Goal: Information Seeking & Learning: Learn about a topic

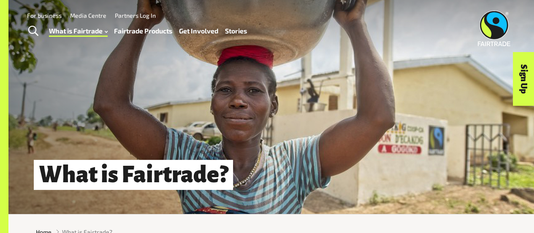
click at [78, 48] on link "How Fairtrade works" at bounding box center [88, 54] width 93 height 14
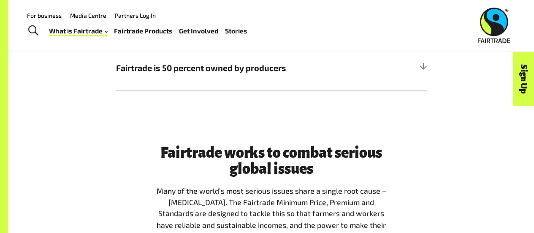
scroll to position [532, 0]
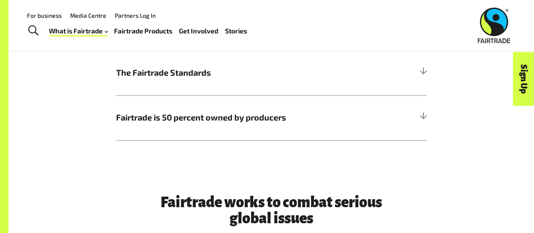
click at [93, 30] on link "What is Fairtrade" at bounding box center [78, 31] width 59 height 12
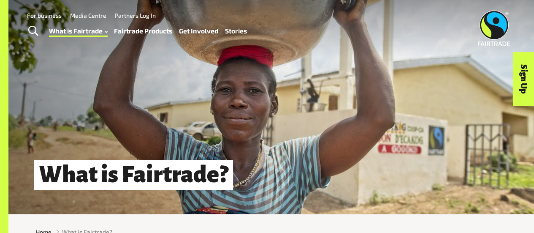
click at [82, 63] on link "Where Fairtrade works" at bounding box center [88, 67] width 93 height 14
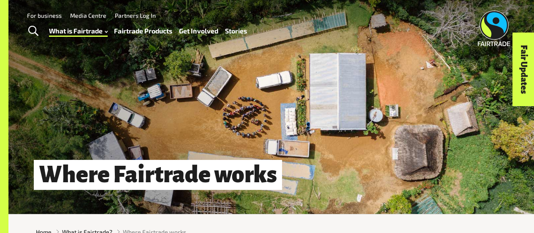
click at [57, 33] on link "What is Fairtrade" at bounding box center [78, 31] width 59 height 12
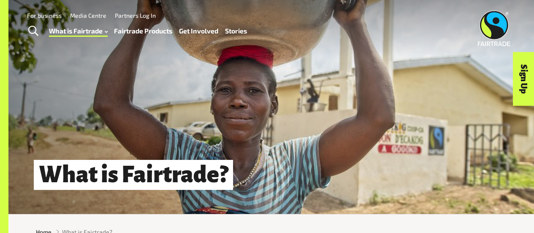
click at [66, 76] on link "Fast facts" at bounding box center [88, 81] width 93 height 14
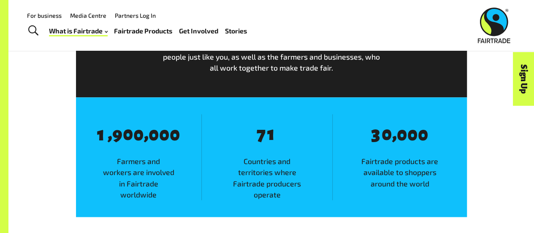
scroll to position [435, 0]
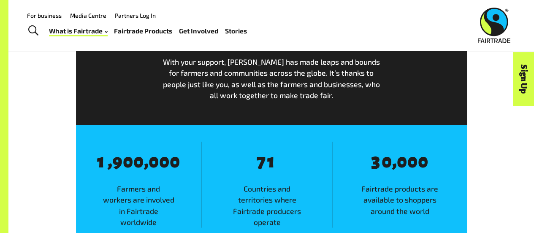
click at [159, 30] on link "Fairtrade Products" at bounding box center [143, 31] width 58 height 12
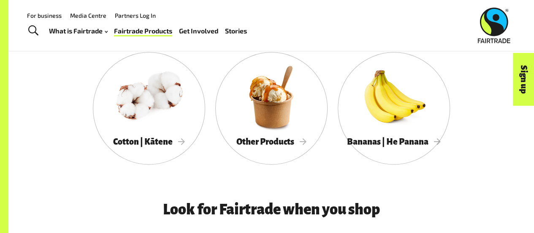
scroll to position [540, 0]
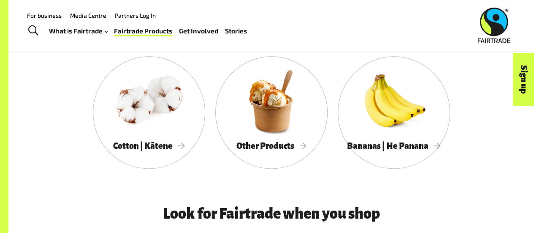
click at [438, 147] on span "Bananas | He Panana" at bounding box center [394, 145] width 94 height 9
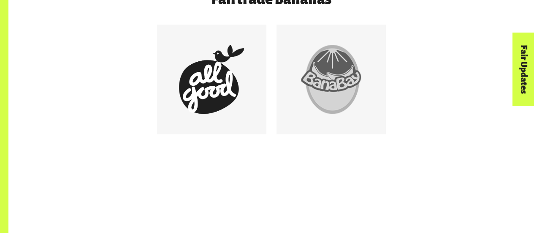
scroll to position [488, 0]
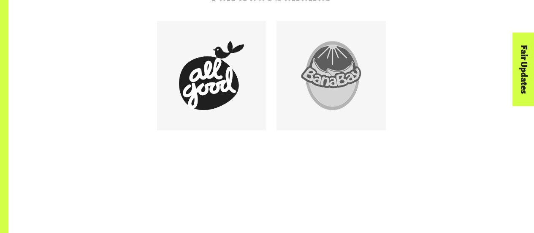
click at [243, 103] on div at bounding box center [211, 75] width 69 height 69
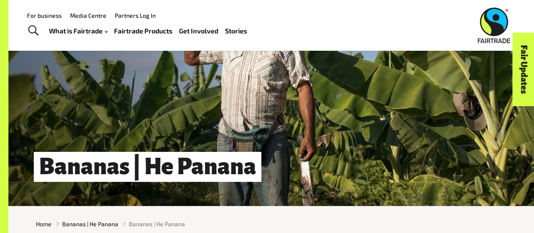
scroll to position [0, 0]
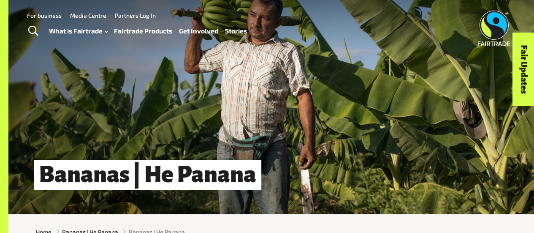
click at [128, 31] on link "Fairtrade Products" at bounding box center [143, 31] width 58 height 12
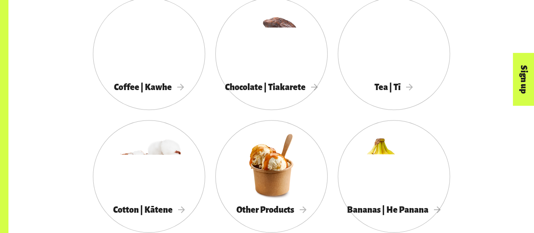
scroll to position [499, 0]
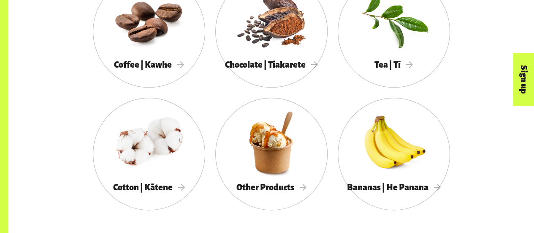
click at [300, 191] on span "Other Products" at bounding box center [272, 187] width 70 height 9
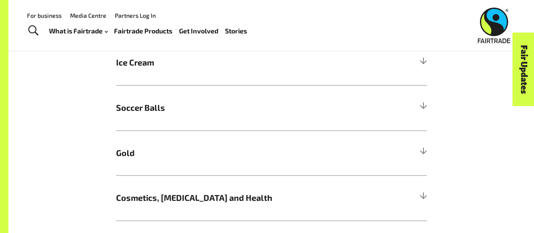
scroll to position [692, 0]
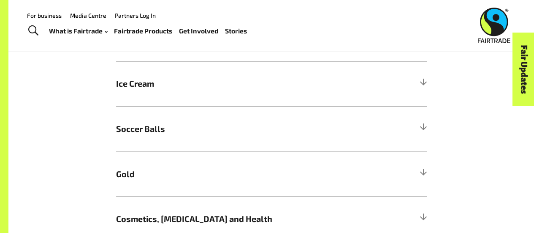
click at [262, 86] on span "Ice Cream" at bounding box center [232, 83] width 233 height 13
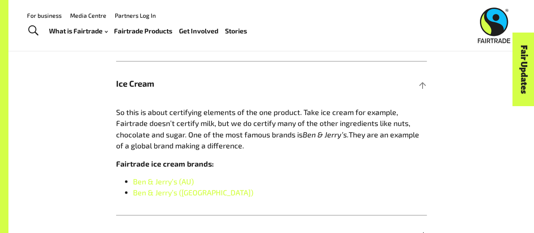
click at [170, 184] on link "Ben & Jerry’s (AU)" at bounding box center [163, 180] width 61 height 9
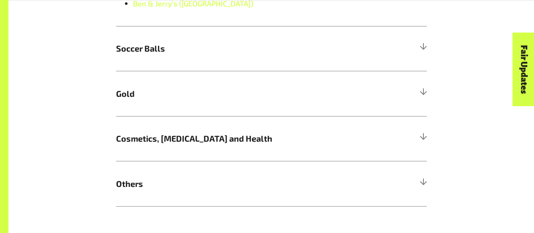
scroll to position [881, 0]
click at [272, 153] on h5 "Cosmetics, [MEDICAL_DATA] and Health" at bounding box center [271, 138] width 311 height 45
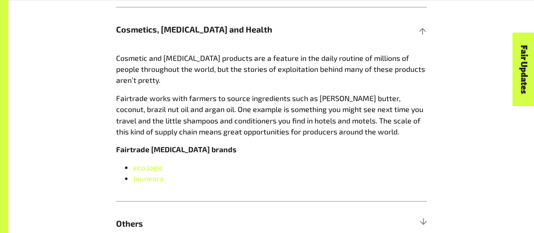
click at [155, 171] on span "eco.logic" at bounding box center [148, 167] width 30 height 9
click at [150, 180] on link "Jeuneora" at bounding box center [148, 178] width 31 height 9
